Goal: Check status: Check status

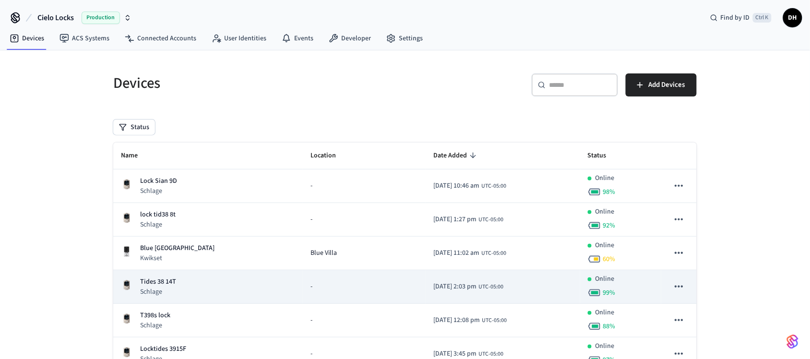
click at [224, 280] on div "Tides 38 14T Schlage" at bounding box center [208, 287] width 174 height 20
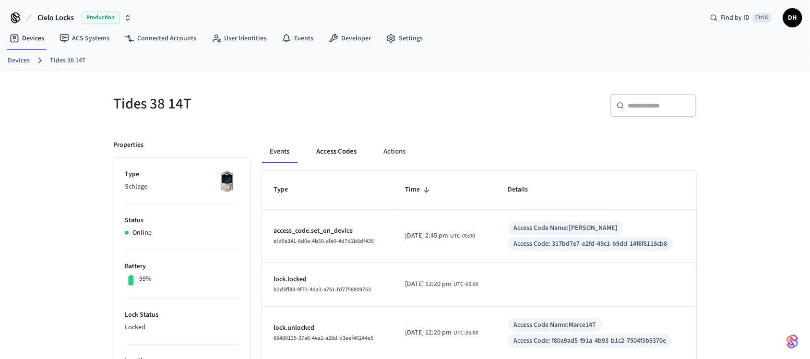
click at [329, 154] on button "Access Codes" at bounding box center [337, 151] width 56 height 23
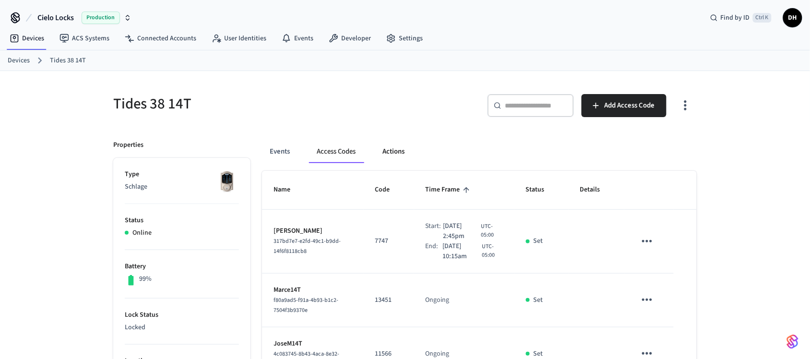
click at [404, 155] on button "Actions" at bounding box center [393, 151] width 37 height 23
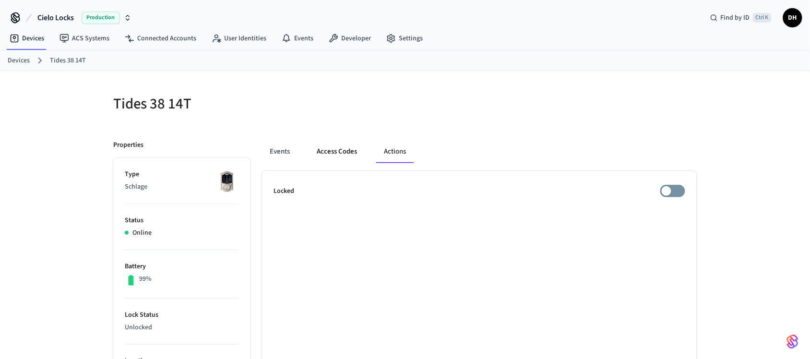
click at [353, 152] on button "Access Codes" at bounding box center [337, 151] width 56 height 23
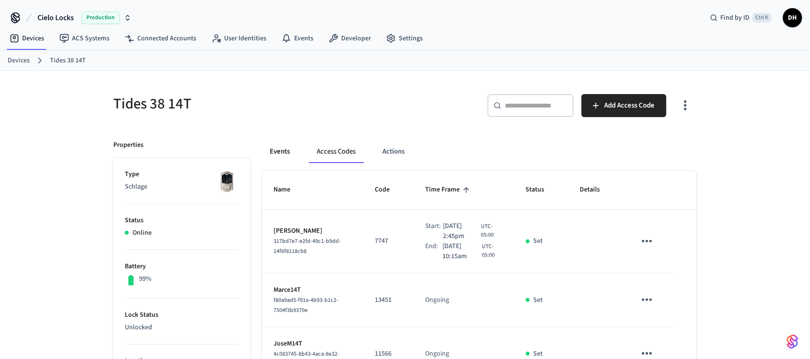
click at [280, 146] on button "Events" at bounding box center [280, 151] width 36 height 23
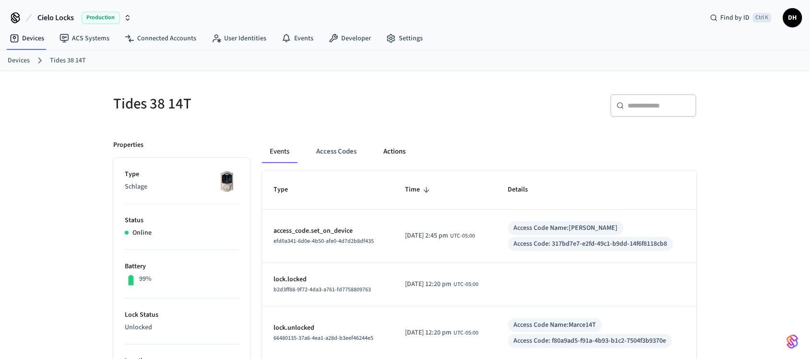
click at [392, 154] on button "Actions" at bounding box center [394, 151] width 37 height 23
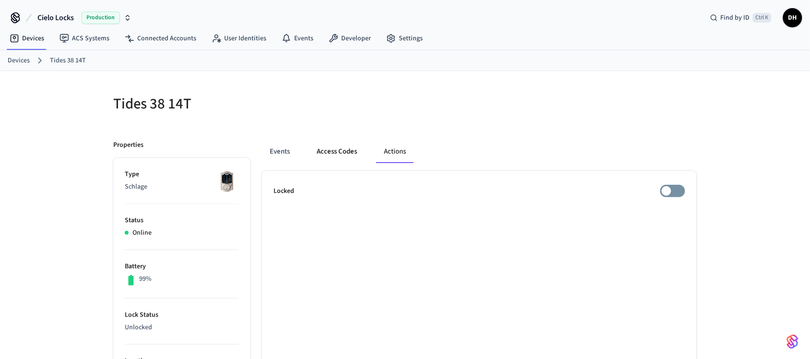
click at [341, 152] on button "Access Codes" at bounding box center [337, 151] width 56 height 23
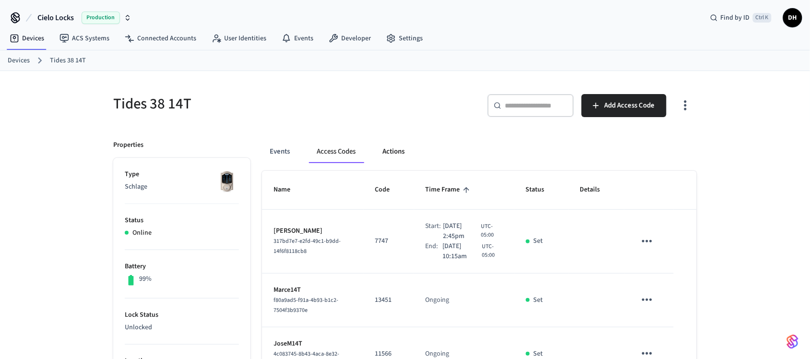
click at [405, 154] on button "Actions" at bounding box center [393, 151] width 37 height 23
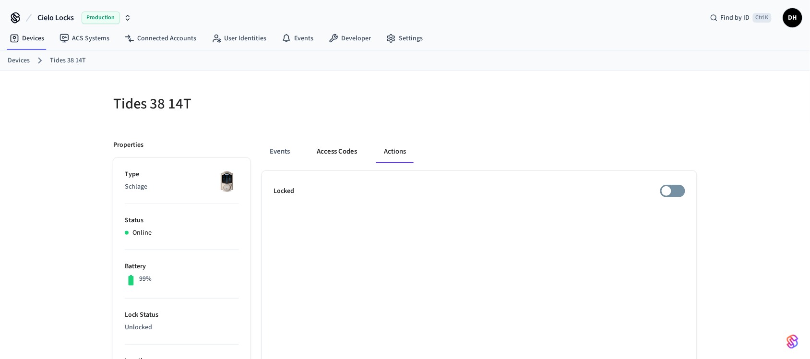
click at [332, 145] on button "Access Codes" at bounding box center [337, 151] width 56 height 23
